Goal: Information Seeking & Learning: Find specific page/section

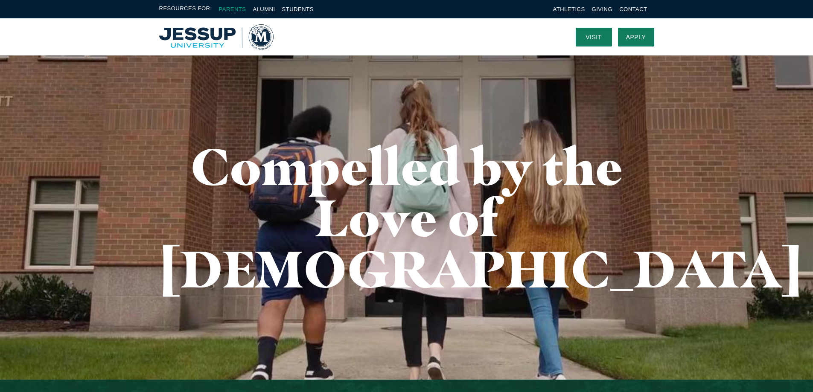
click at [230, 7] on link "Parents" at bounding box center [232, 9] width 27 height 6
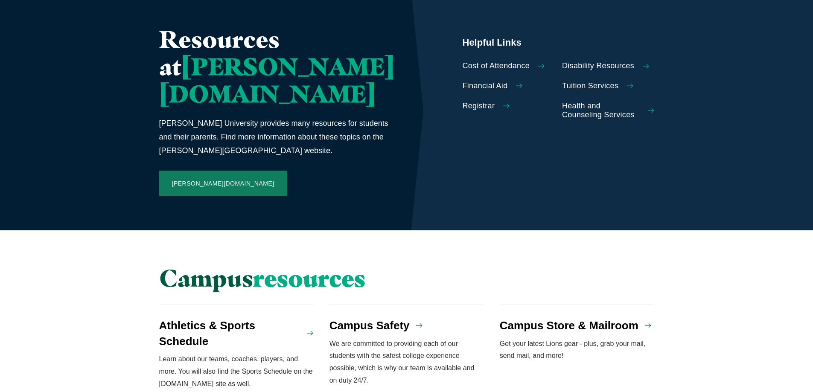
scroll to position [498, 0]
click at [463, 62] on span "Cost of Attendance" at bounding box center [496, 65] width 67 height 9
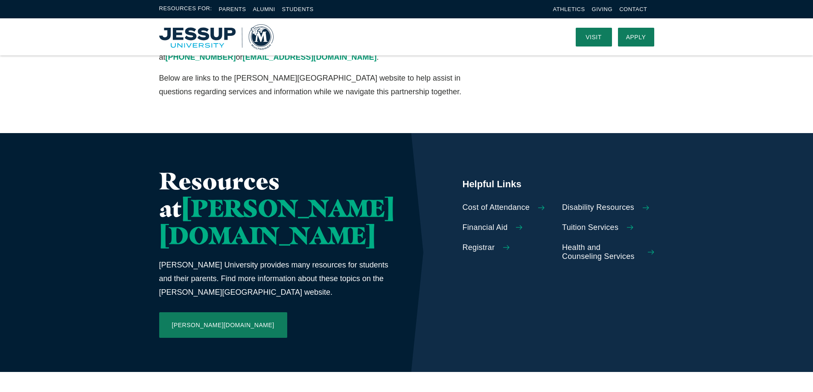
scroll to position [356, 0]
